Goal: Information Seeking & Learning: Learn about a topic

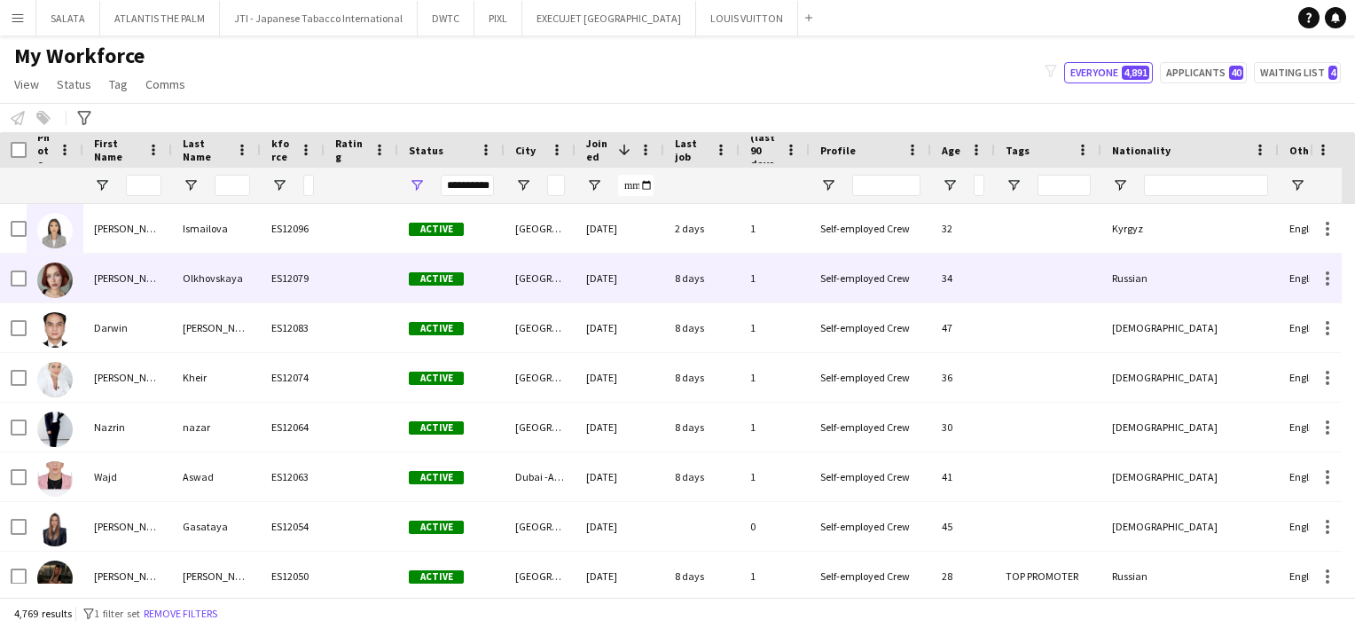
click at [56, 294] on img at bounding box center [54, 280] width 35 height 35
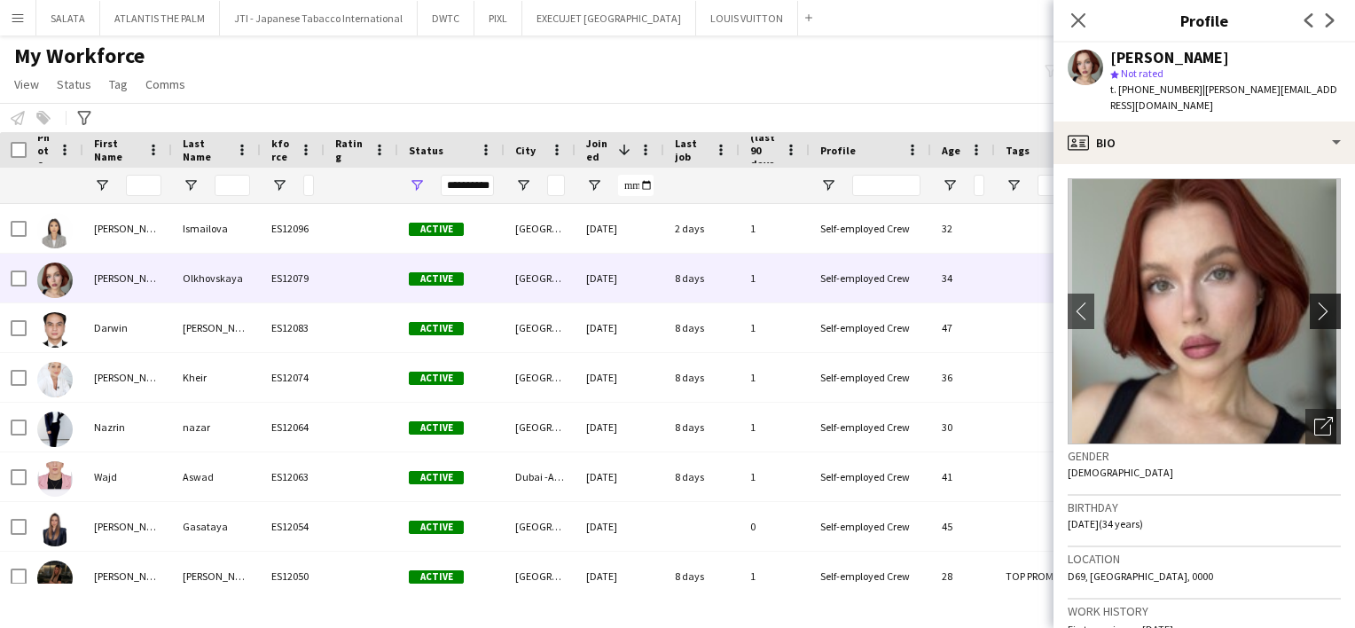
click at [1317, 302] on app-icon "chevron-right" at bounding box center [1328, 311] width 27 height 19
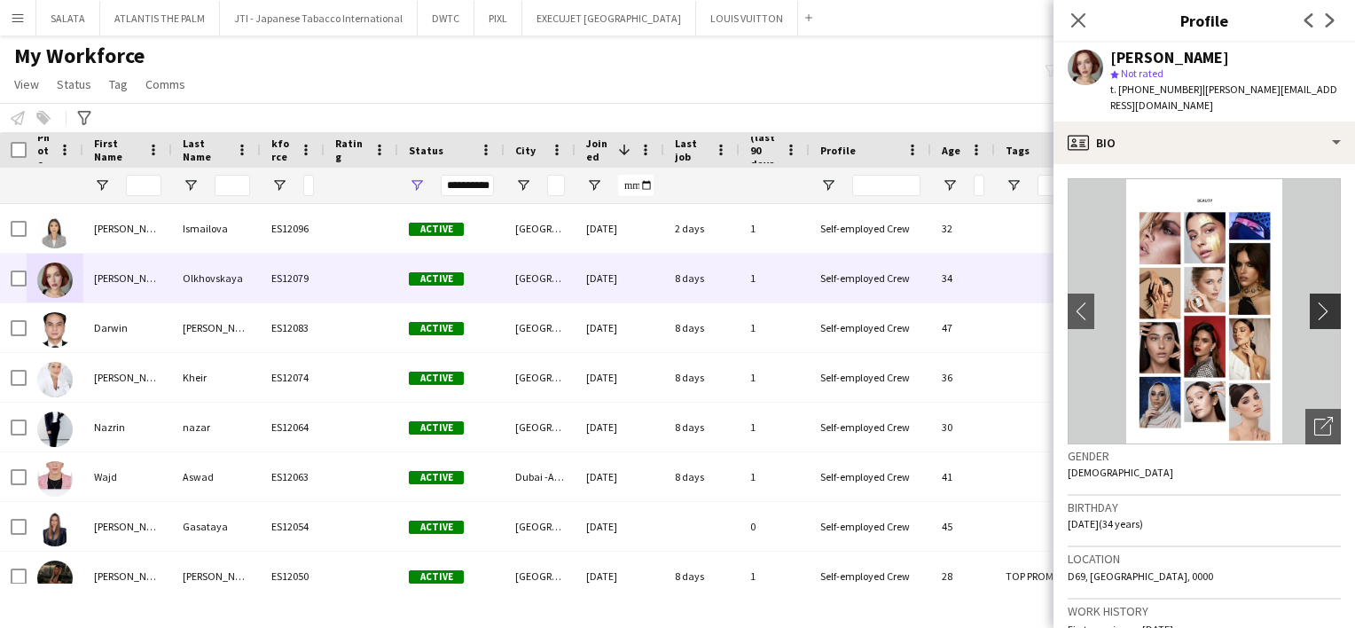
click at [1317, 302] on app-icon "chevron-right" at bounding box center [1328, 311] width 27 height 19
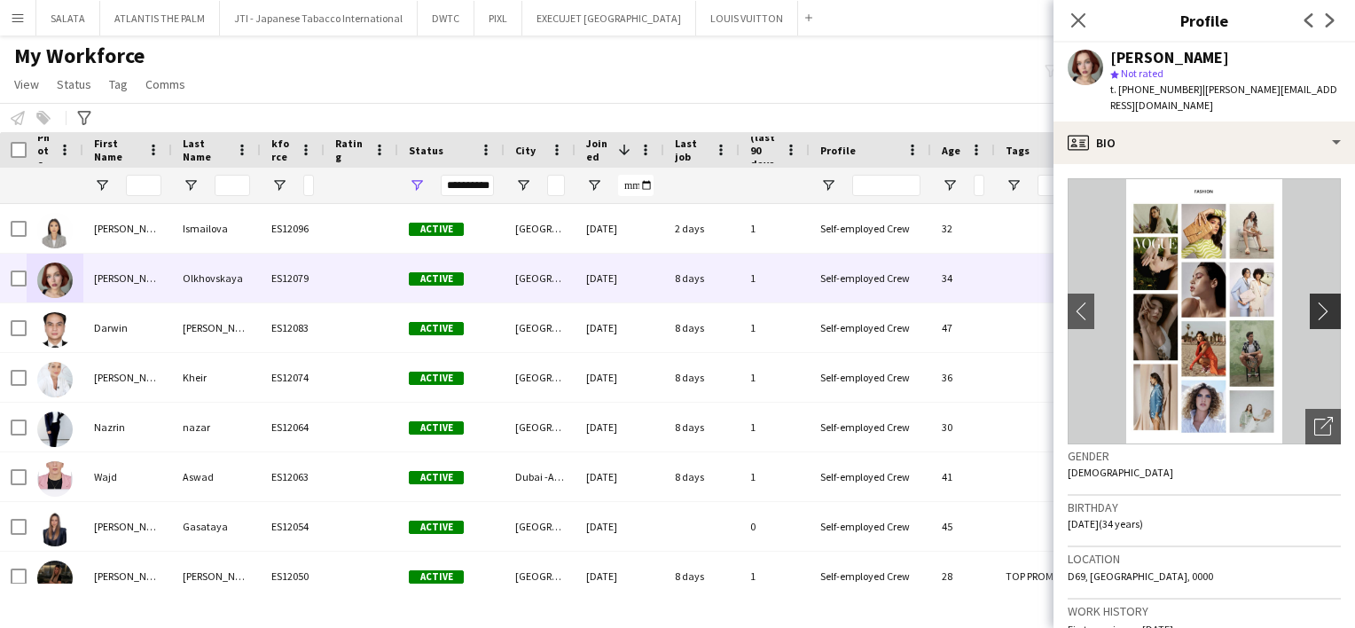
click at [1317, 302] on app-icon "chevron-right" at bounding box center [1328, 311] width 27 height 19
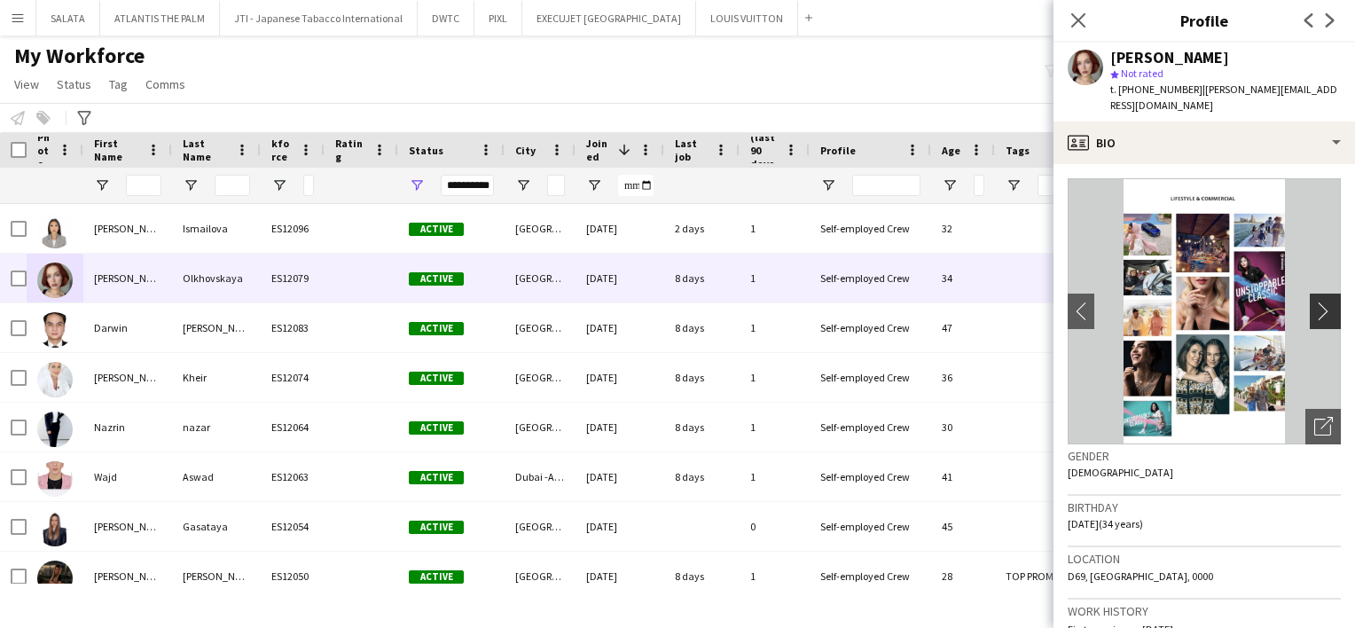
click at [1317, 302] on app-icon "chevron-right" at bounding box center [1328, 311] width 27 height 19
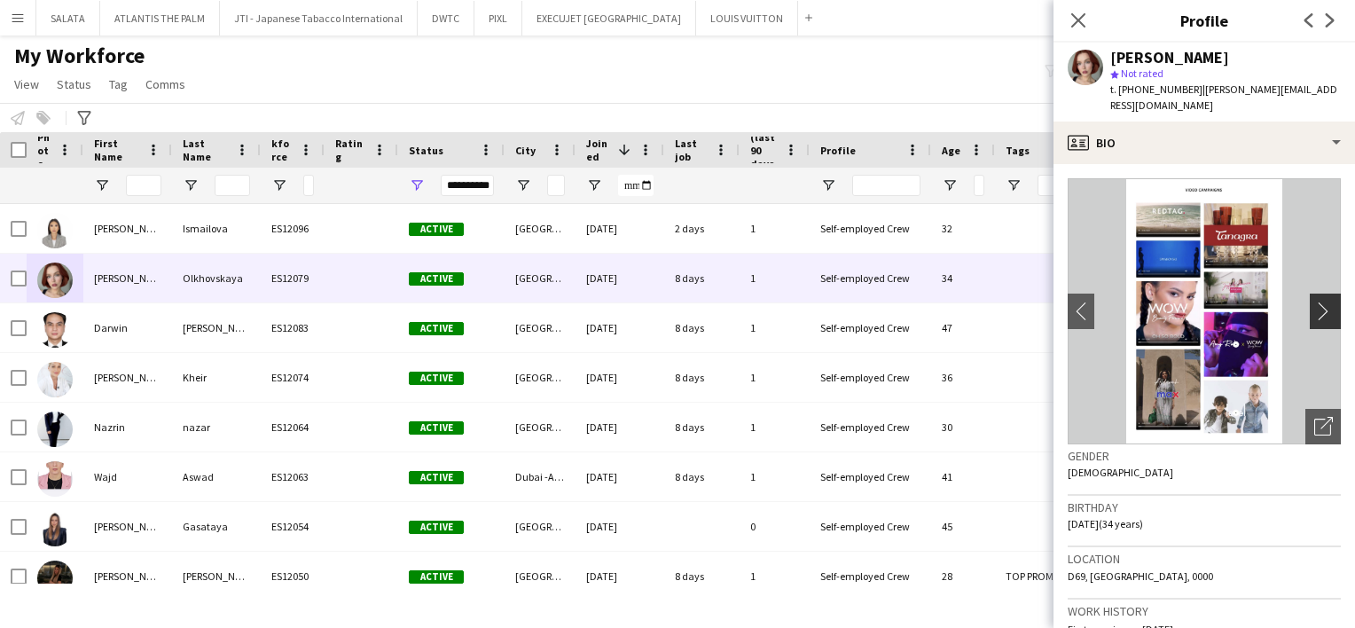
click at [1316, 302] on app-icon "chevron-right" at bounding box center [1328, 311] width 27 height 19
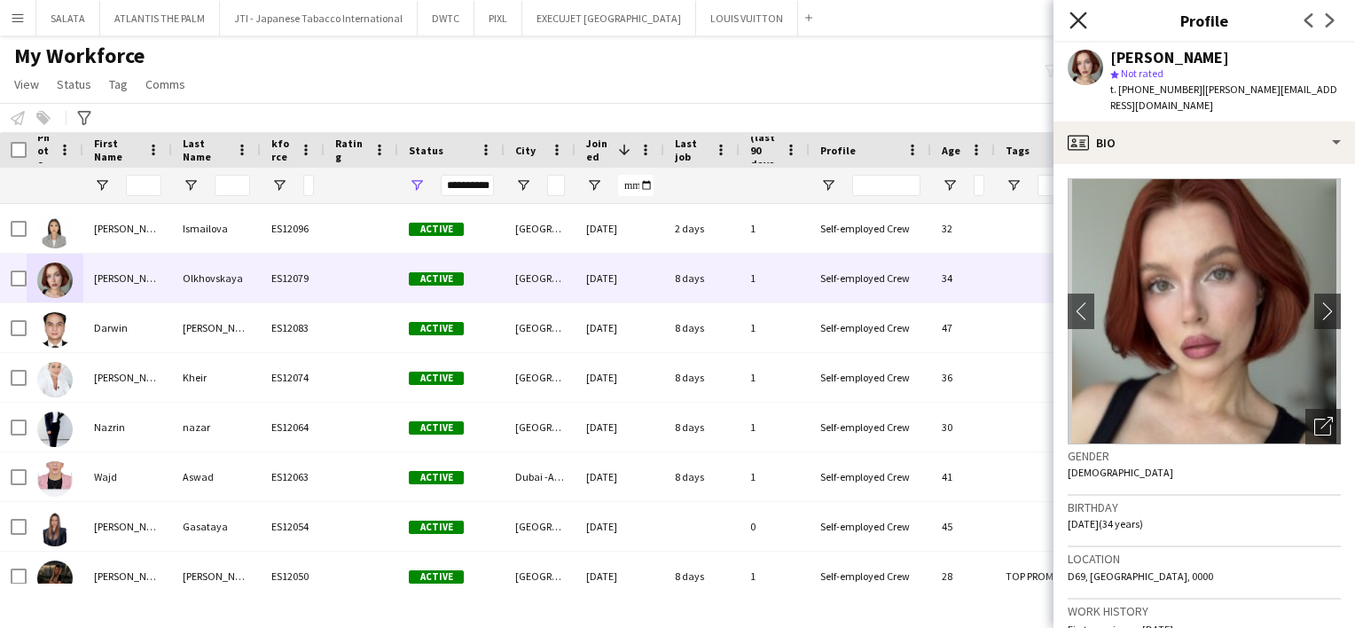
click at [1077, 20] on icon at bounding box center [1078, 20] width 17 height 17
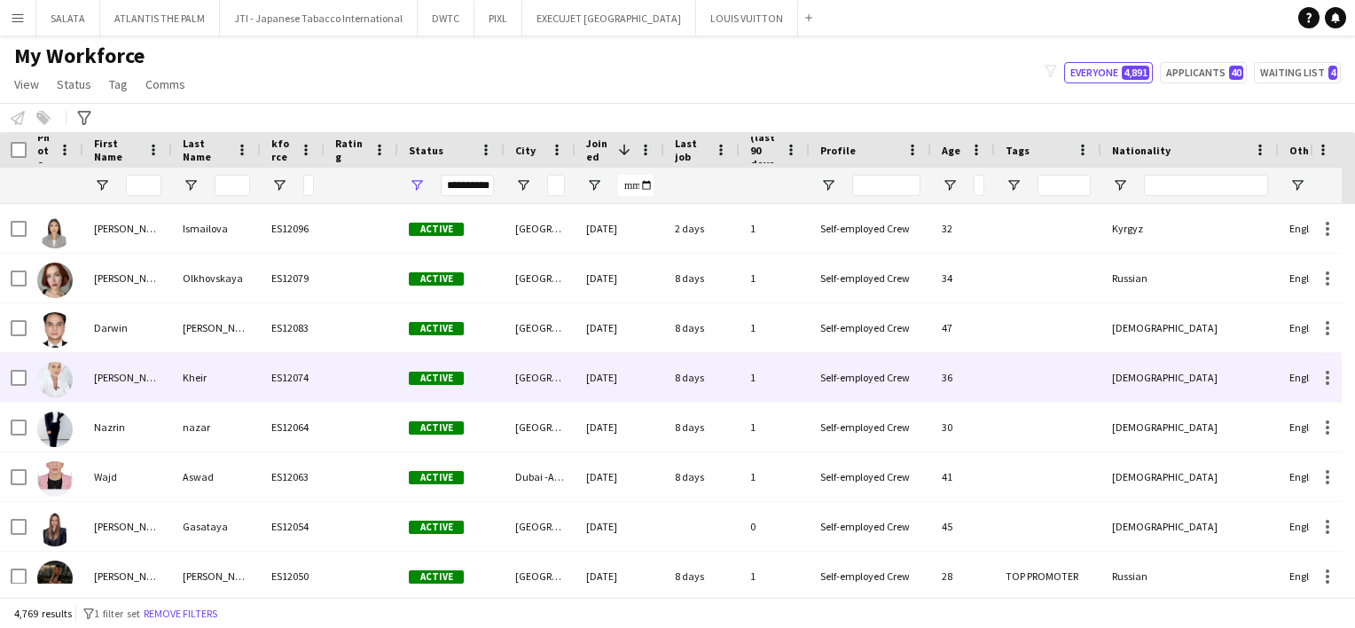
click at [57, 380] on img at bounding box center [54, 379] width 35 height 35
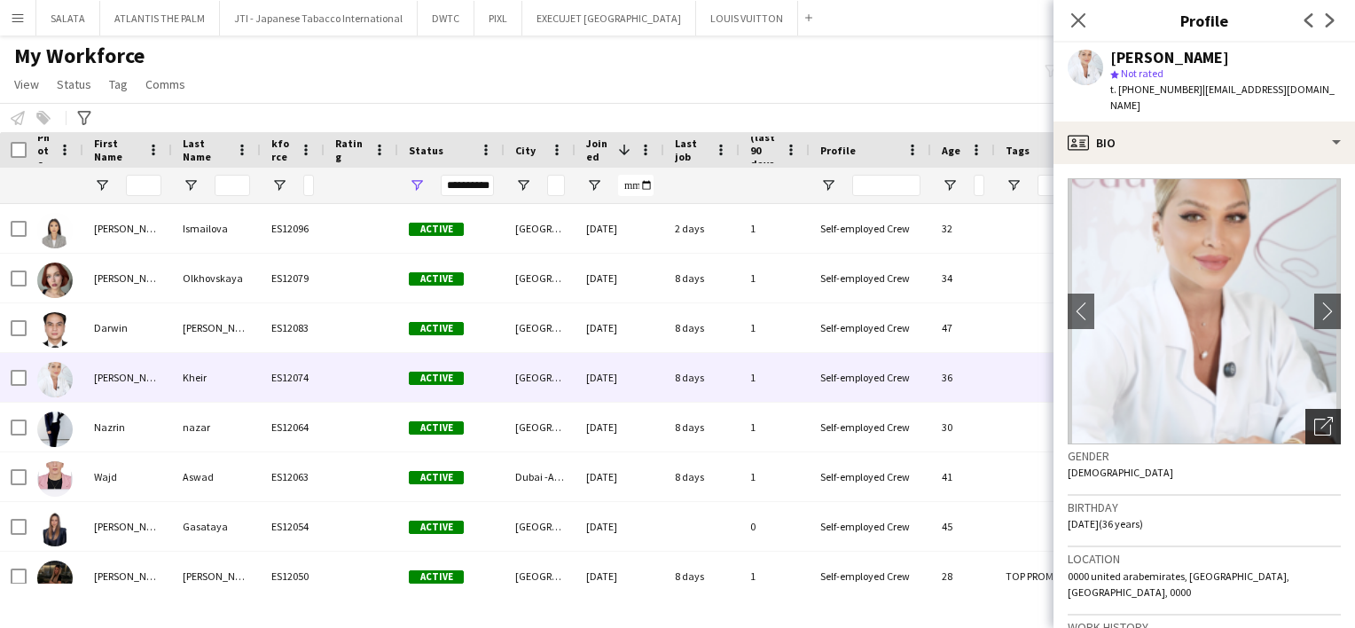
click at [1315, 417] on icon "Open photos pop-in" at bounding box center [1324, 426] width 19 height 19
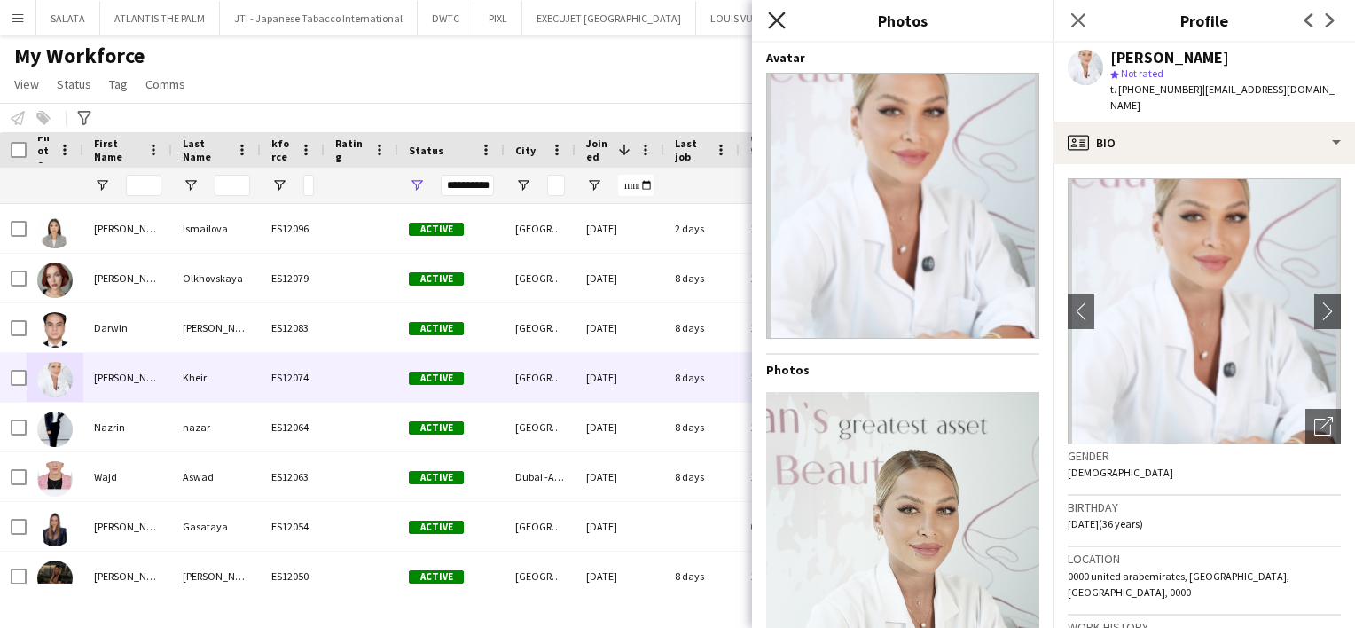
click at [775, 25] on icon "Close pop-in" at bounding box center [776, 20] width 17 height 17
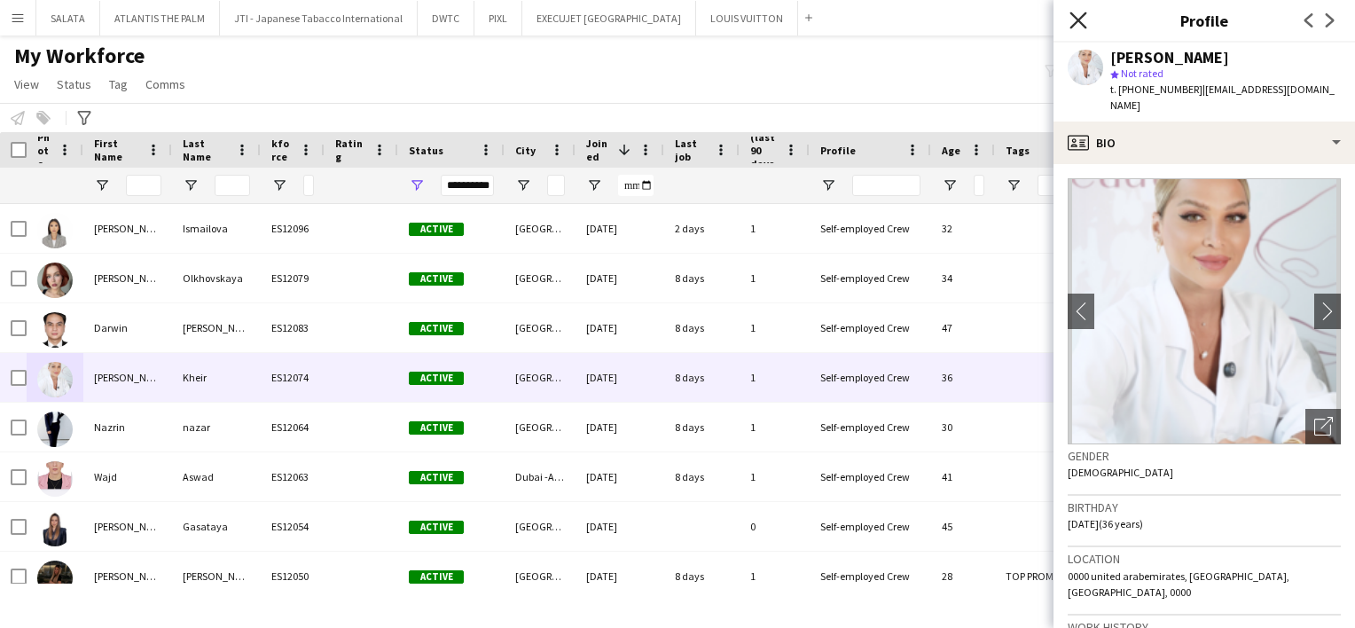
click at [1083, 17] on icon "Close pop-in" at bounding box center [1078, 20] width 17 height 17
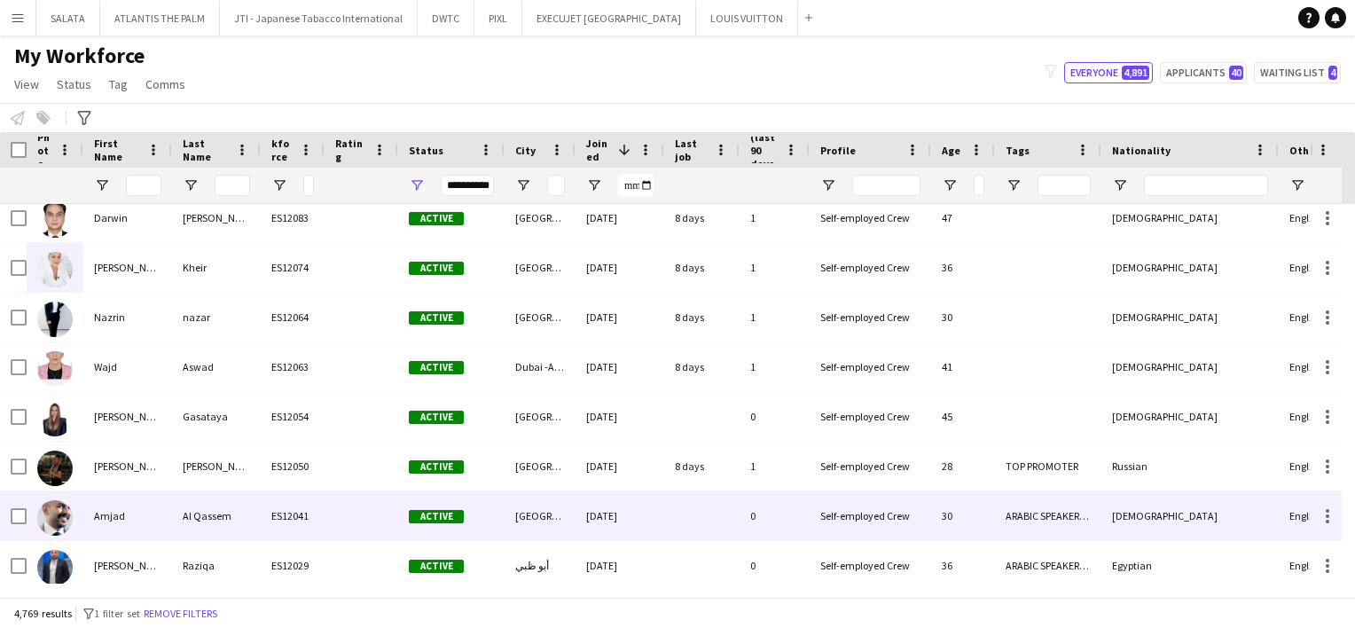
scroll to position [177, 0]
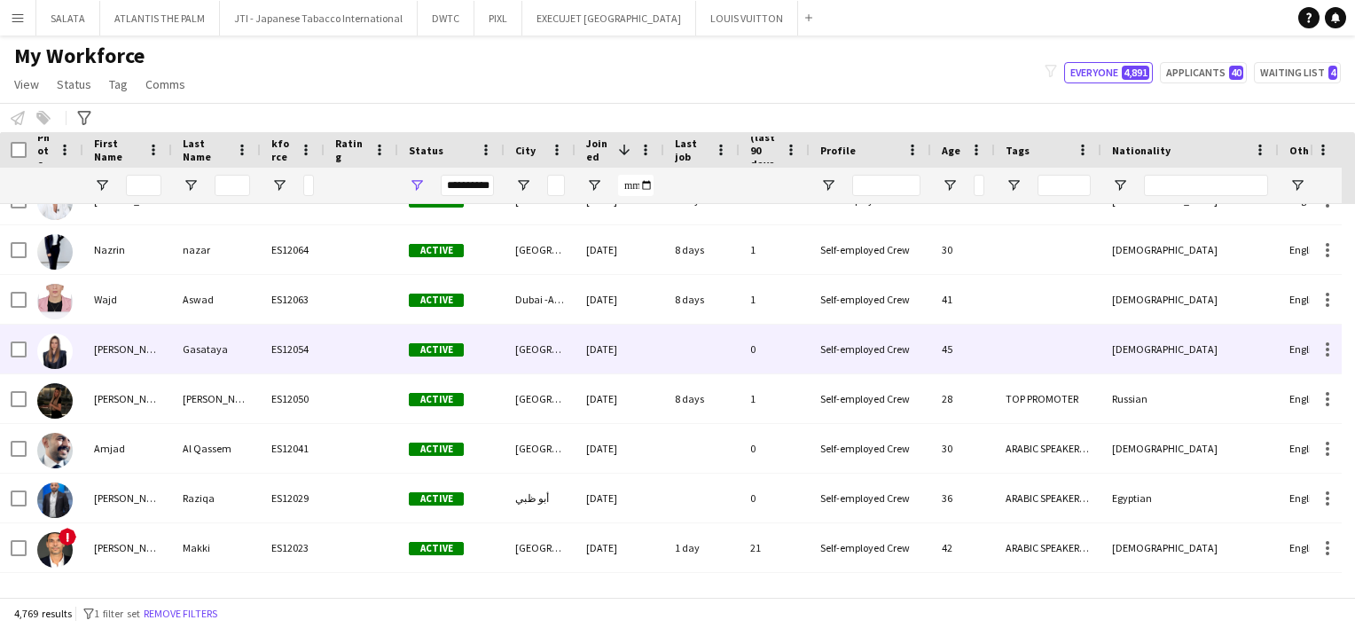
click at [92, 358] on div "[PERSON_NAME]" at bounding box center [127, 349] width 89 height 49
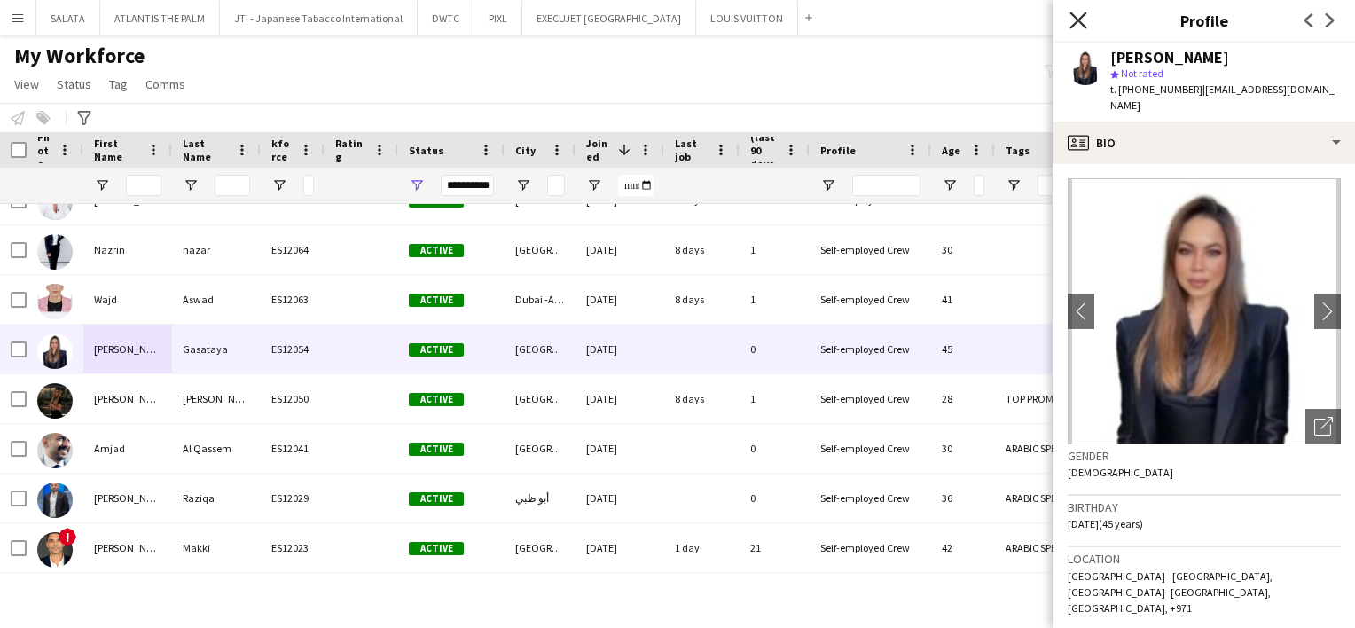
click at [1080, 20] on icon at bounding box center [1078, 20] width 17 height 17
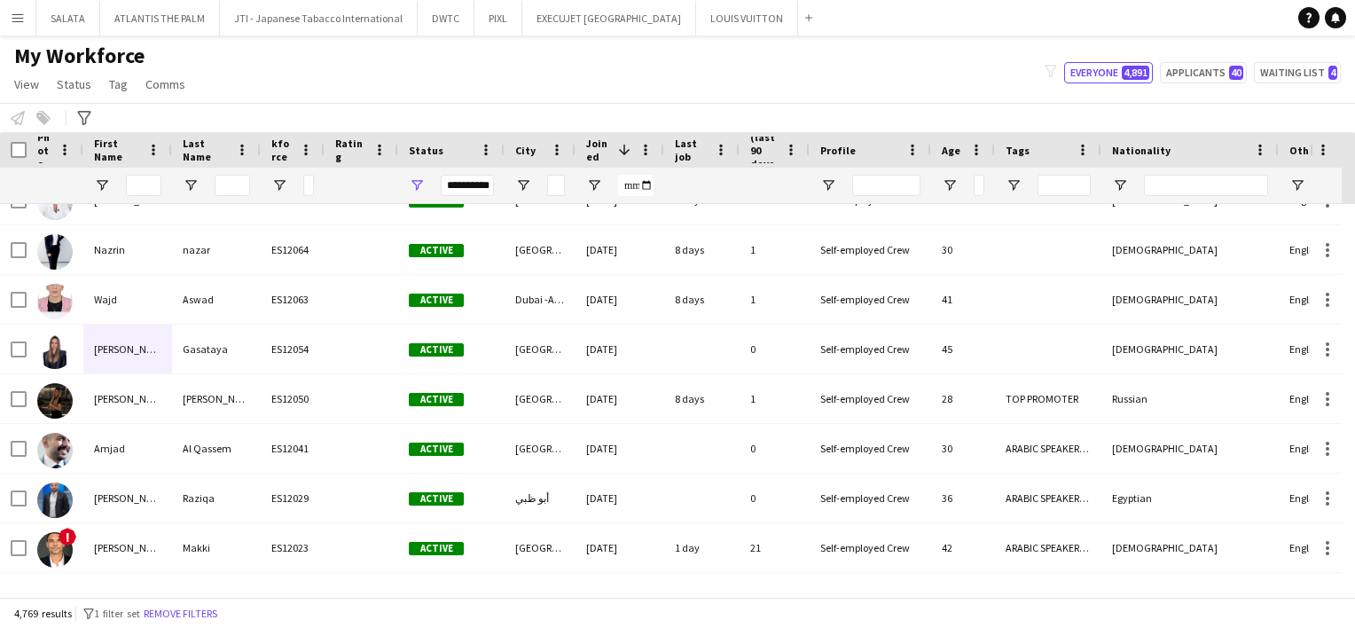
click at [804, 87] on div "My Workforce View Views Default view New view Update view Delete view Edit name…" at bounding box center [677, 73] width 1355 height 60
